Goal: Browse casually

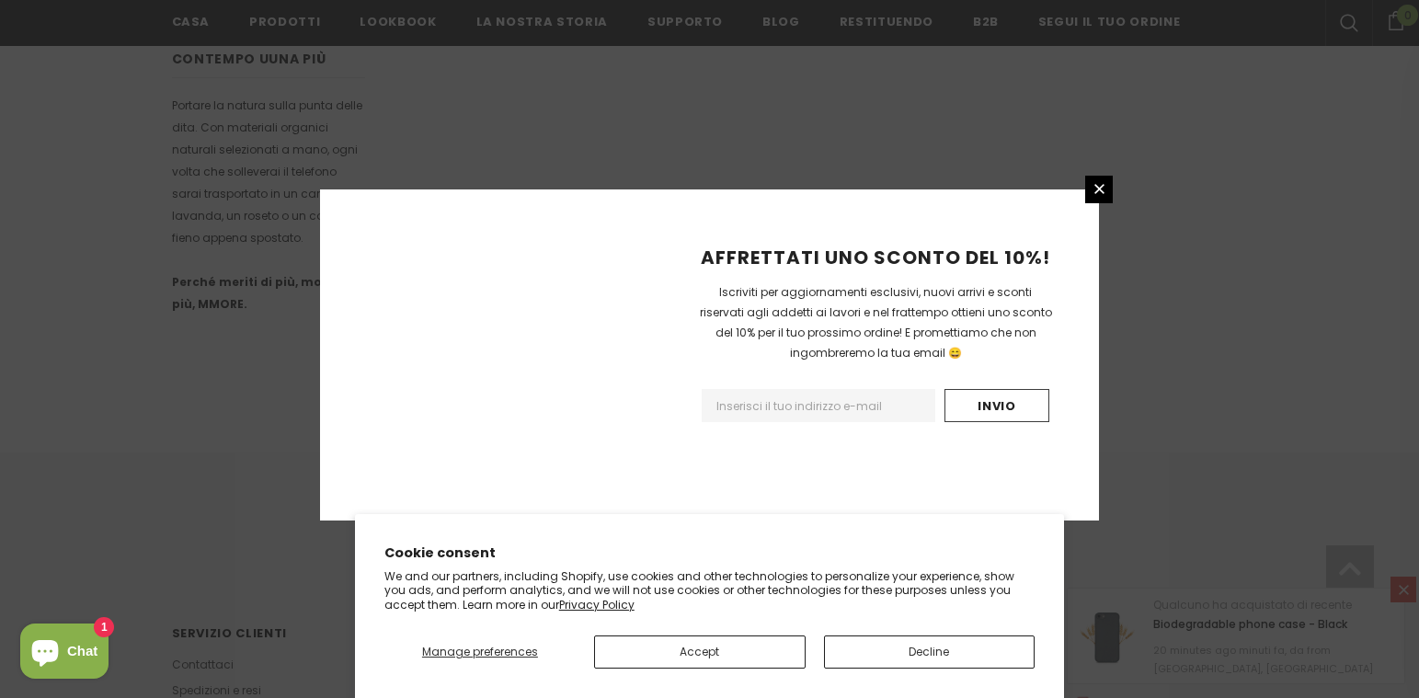
scroll to position [1187, 0]
